Goal: Navigation & Orientation: Go to known website

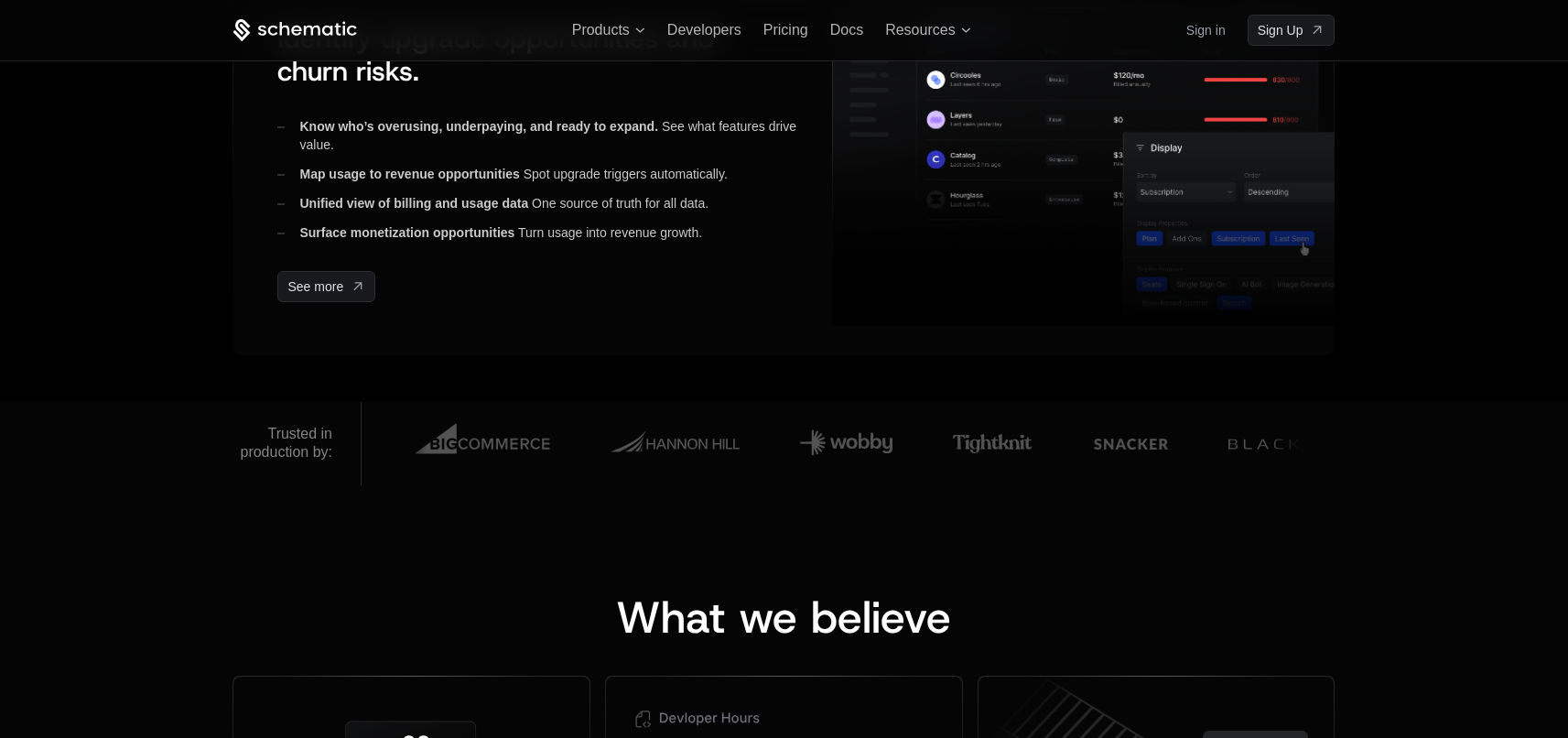
scroll to position [916, 0]
